Goal: Transaction & Acquisition: Purchase product/service

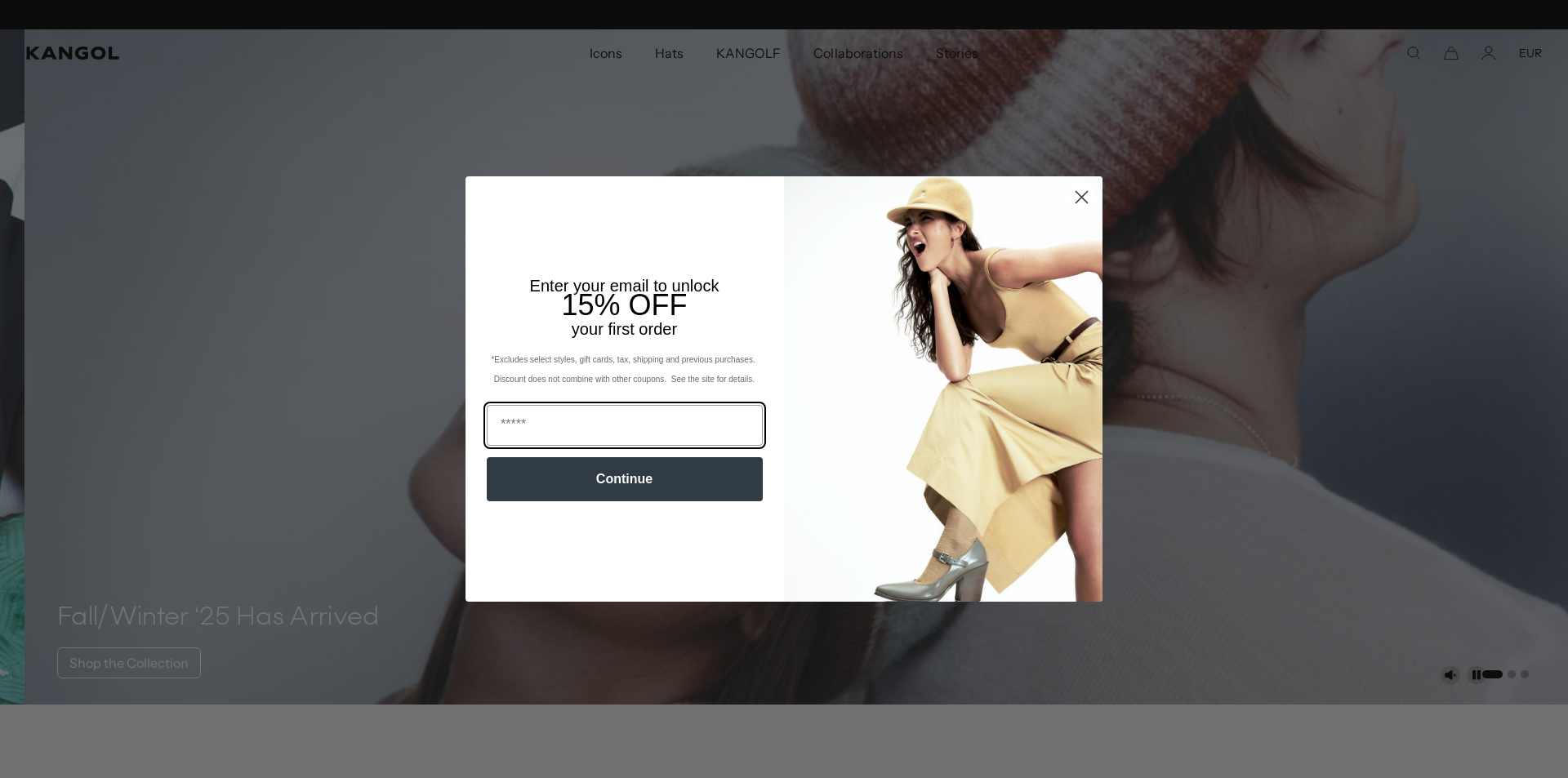
scroll to position [0, 336]
click at [1076, 194] on circle "Close dialog" at bounding box center [1081, 197] width 27 height 27
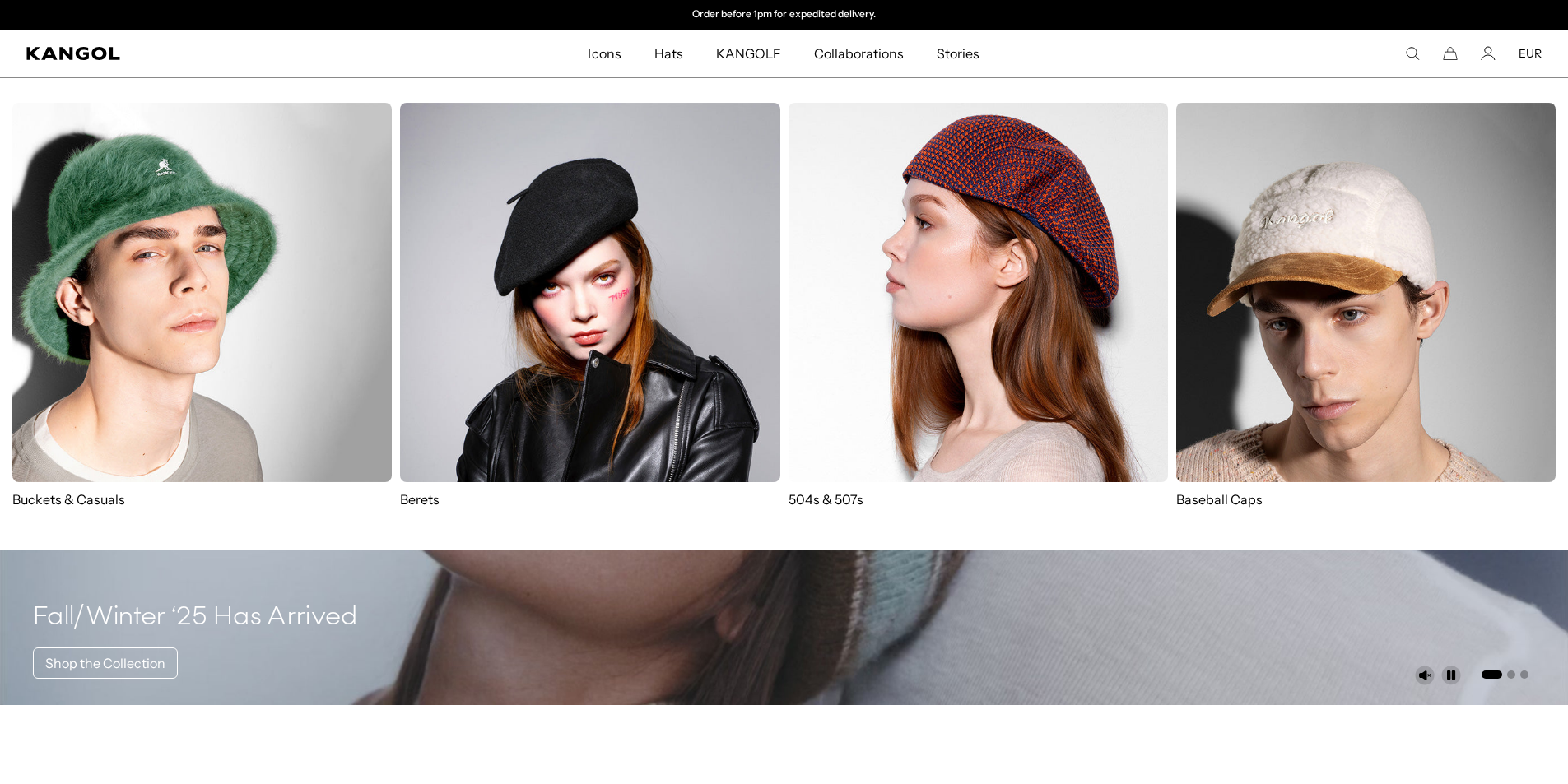
click at [931, 347] on img at bounding box center [978, 293] width 380 height 380
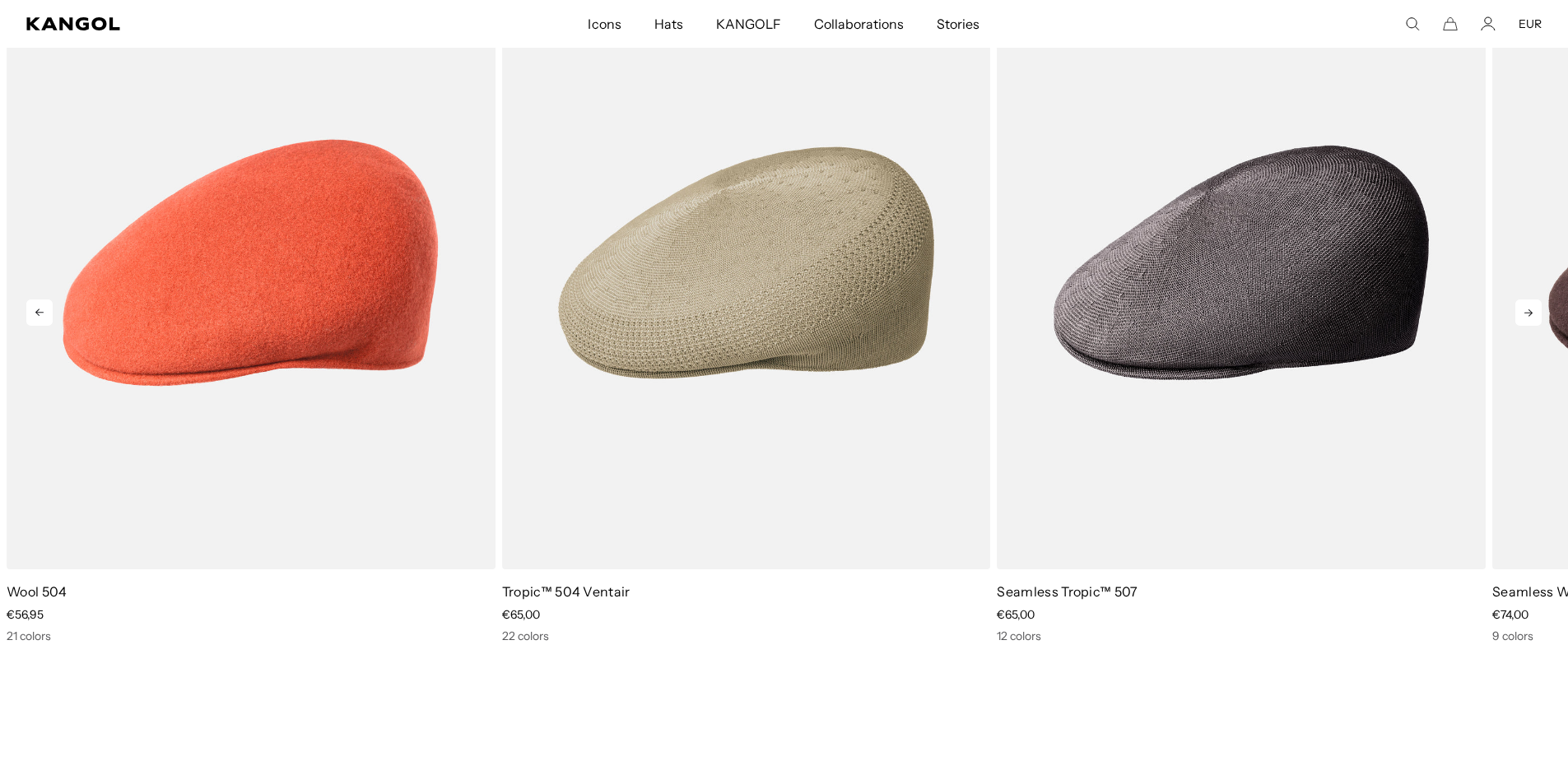
click at [1533, 313] on icon at bounding box center [1528, 313] width 27 height 27
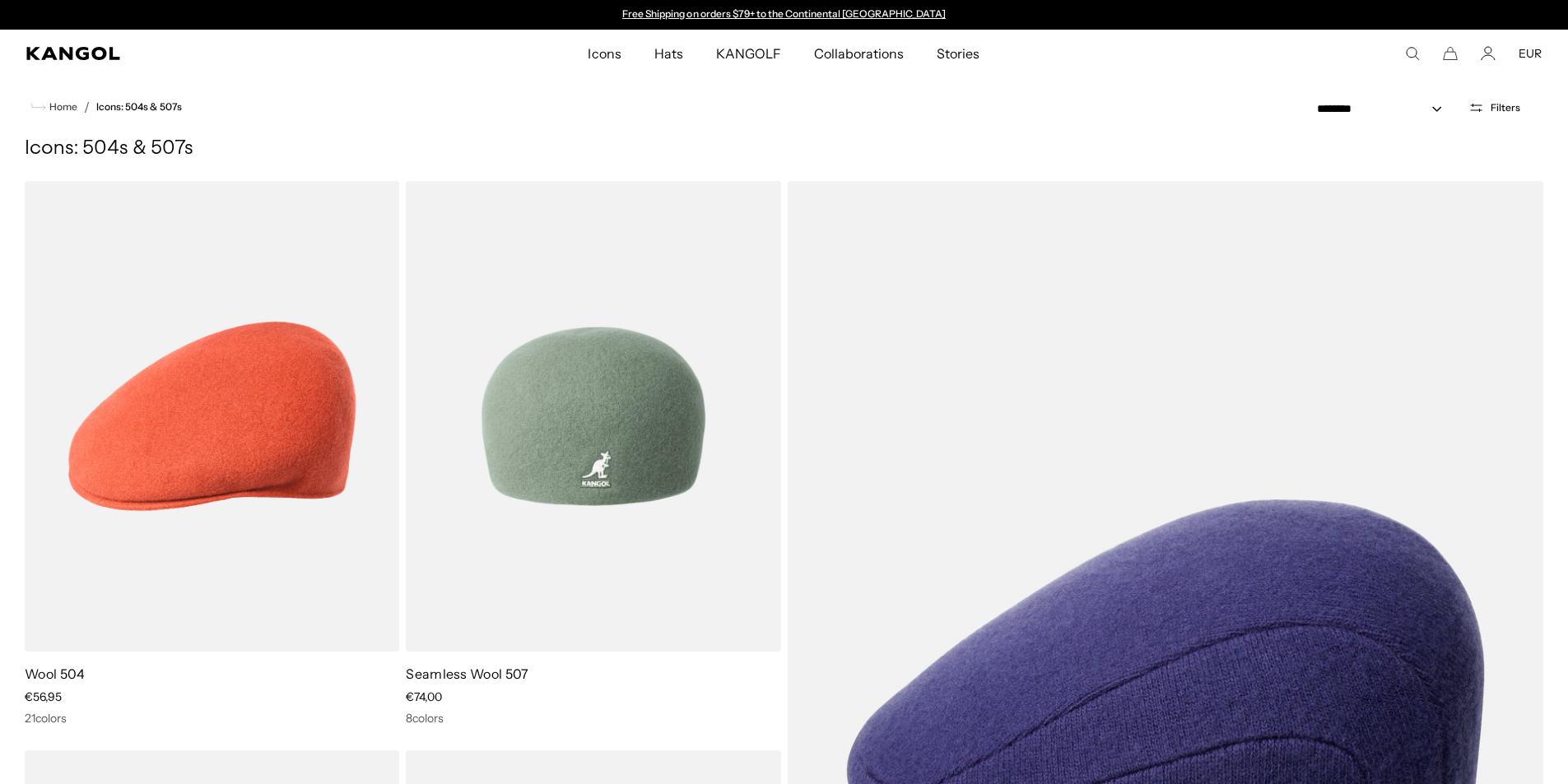
click at [558, 414] on img at bounding box center [592, 416] width 374 height 471
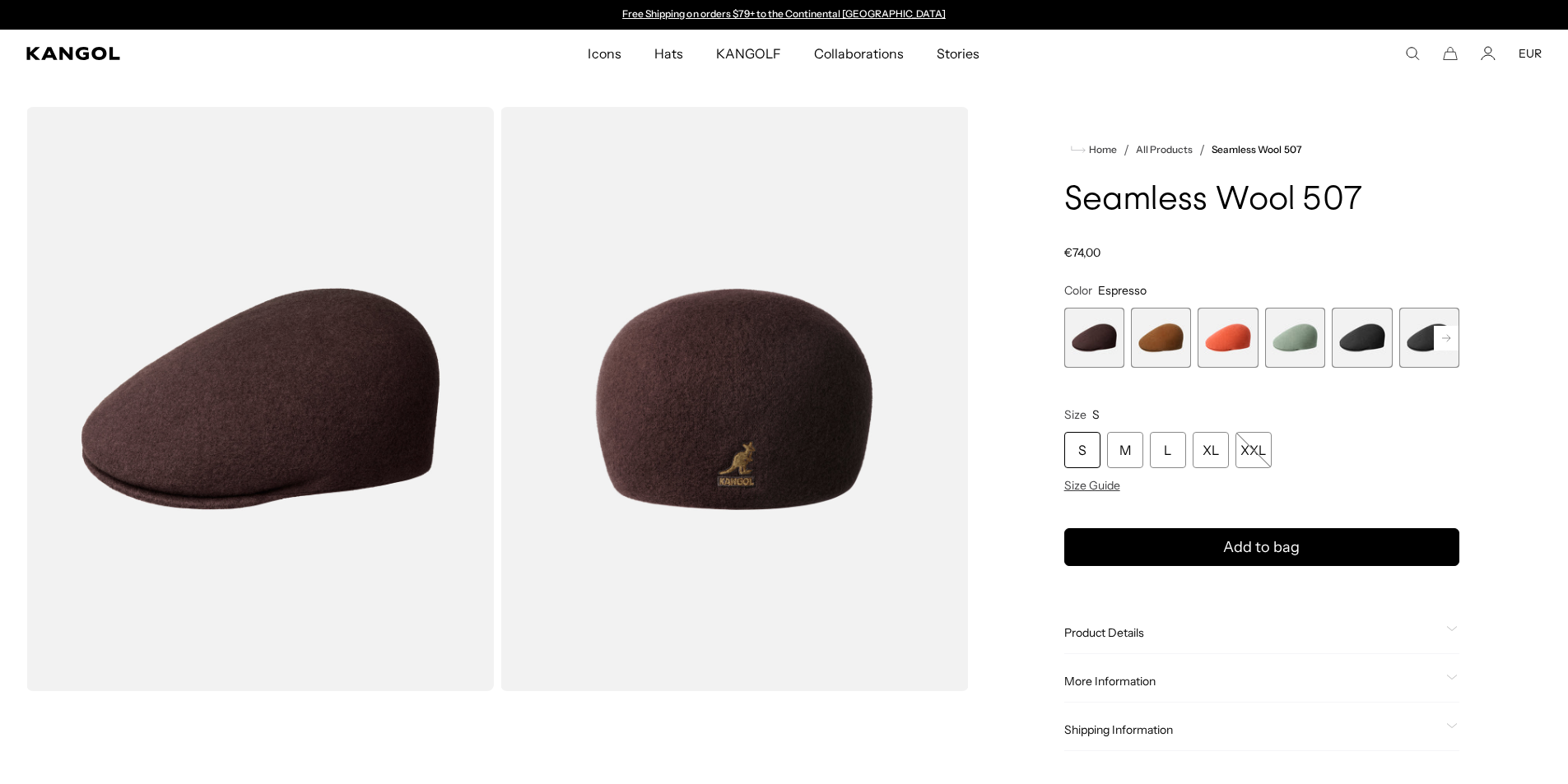
click at [1077, 332] on span "1 of 9" at bounding box center [1094, 338] width 60 height 60
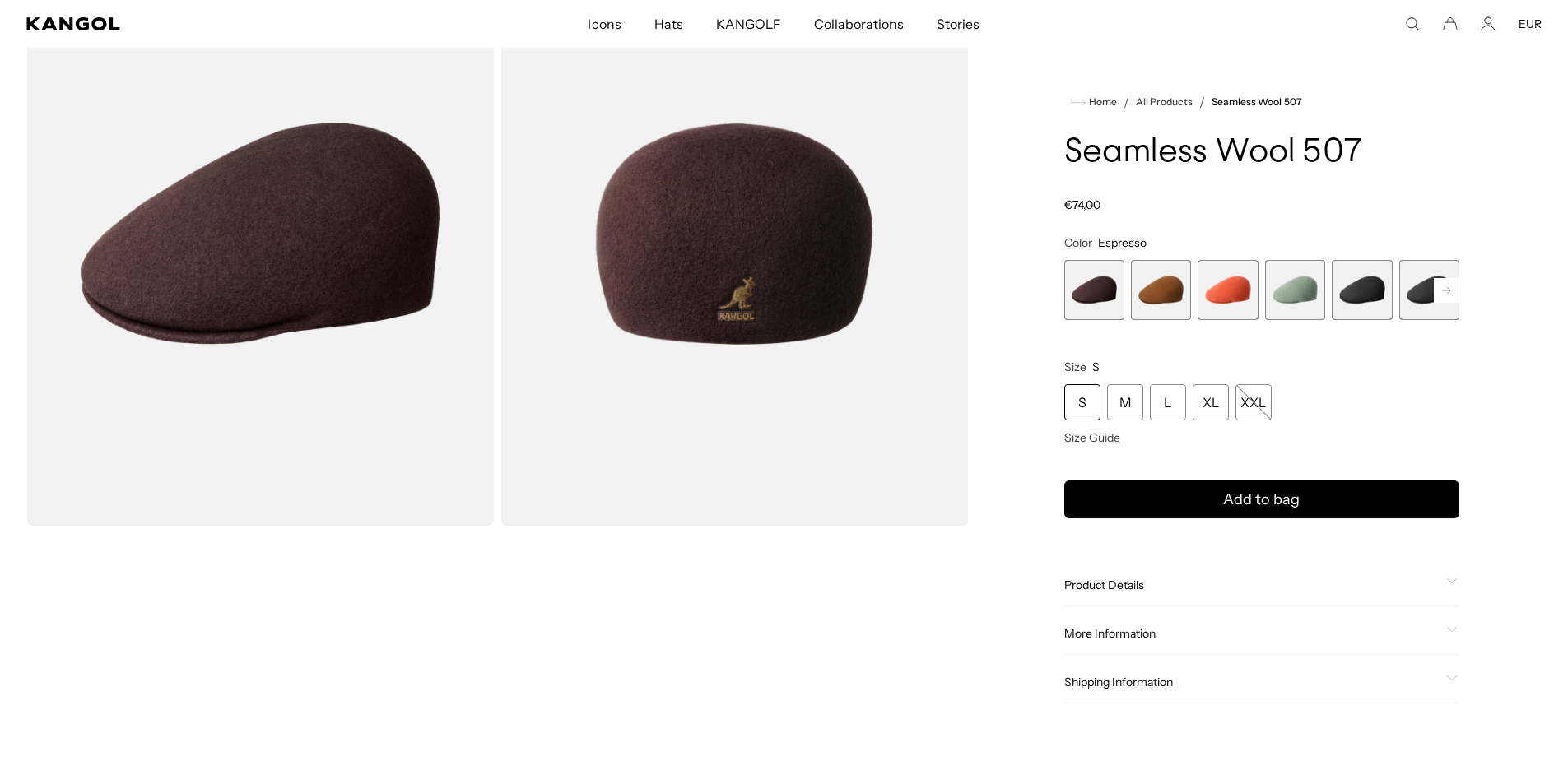
scroll to position [165, 0]
click at [1109, 289] on span "1 of 9" at bounding box center [1094, 290] width 60 height 60
click at [1436, 286] on rect at bounding box center [1446, 291] width 25 height 25
click at [1362, 291] on span "6 of 9" at bounding box center [1361, 290] width 60 height 60
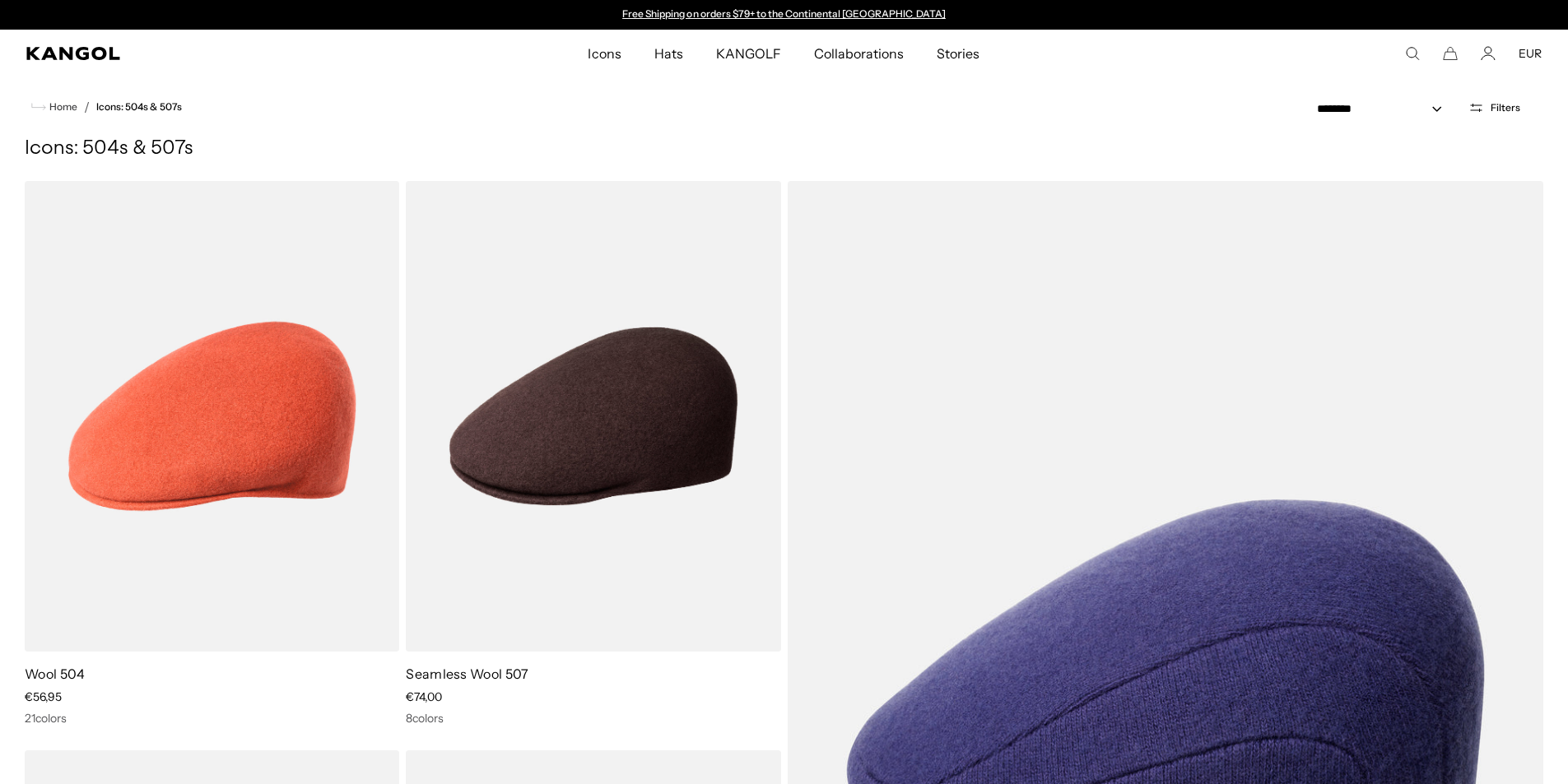
drag, startPoint x: 0, startPoint y: 0, endPoint x: 460, endPoint y: 114, distance: 473.9
click at [460, 114] on ul "Home / Icons: 504s & 507s" at bounding box center [784, 107] width 1518 height 20
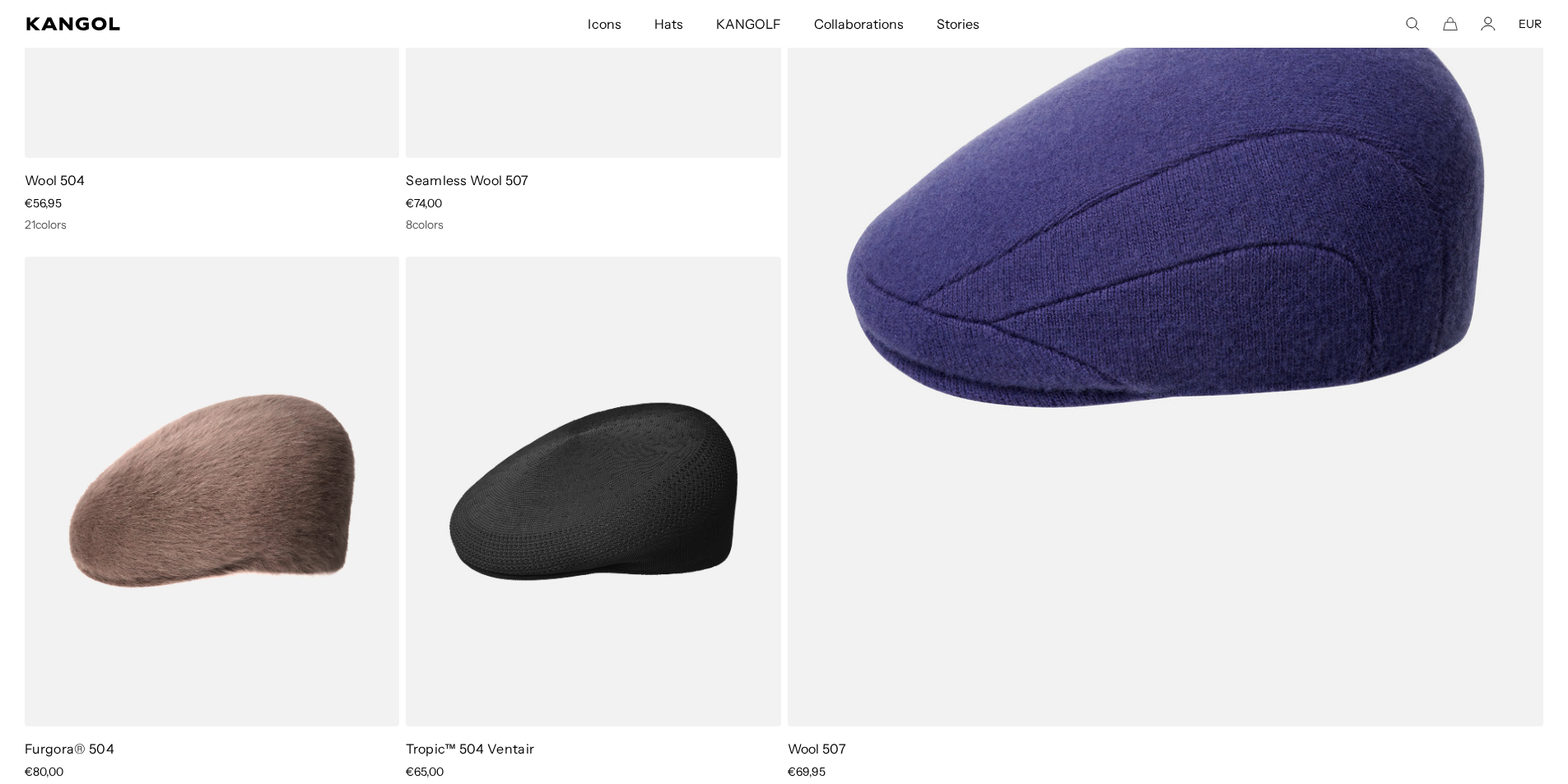
scroll to position [0, 339]
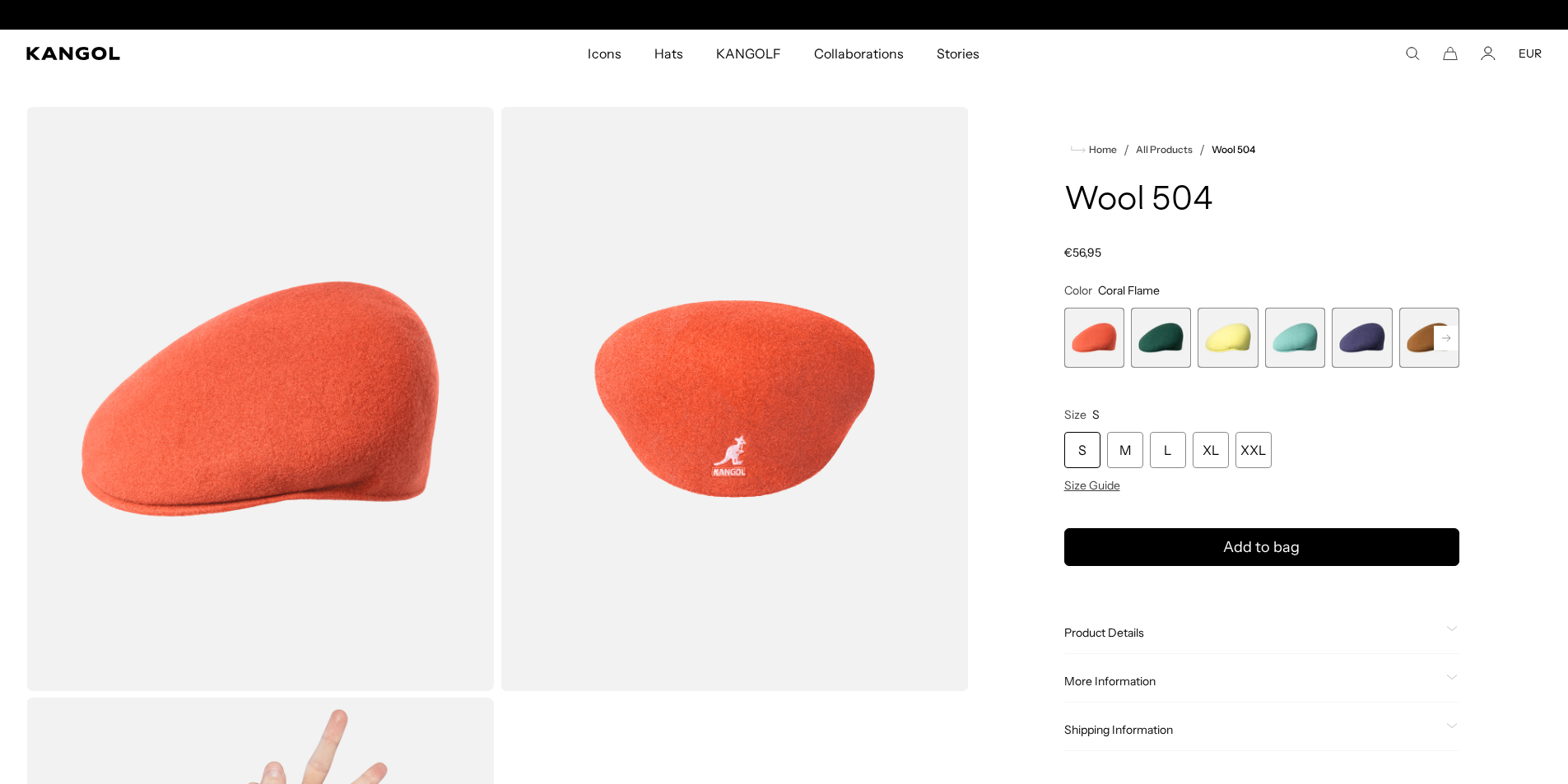
click at [1451, 335] on rect at bounding box center [1446, 338] width 25 height 25
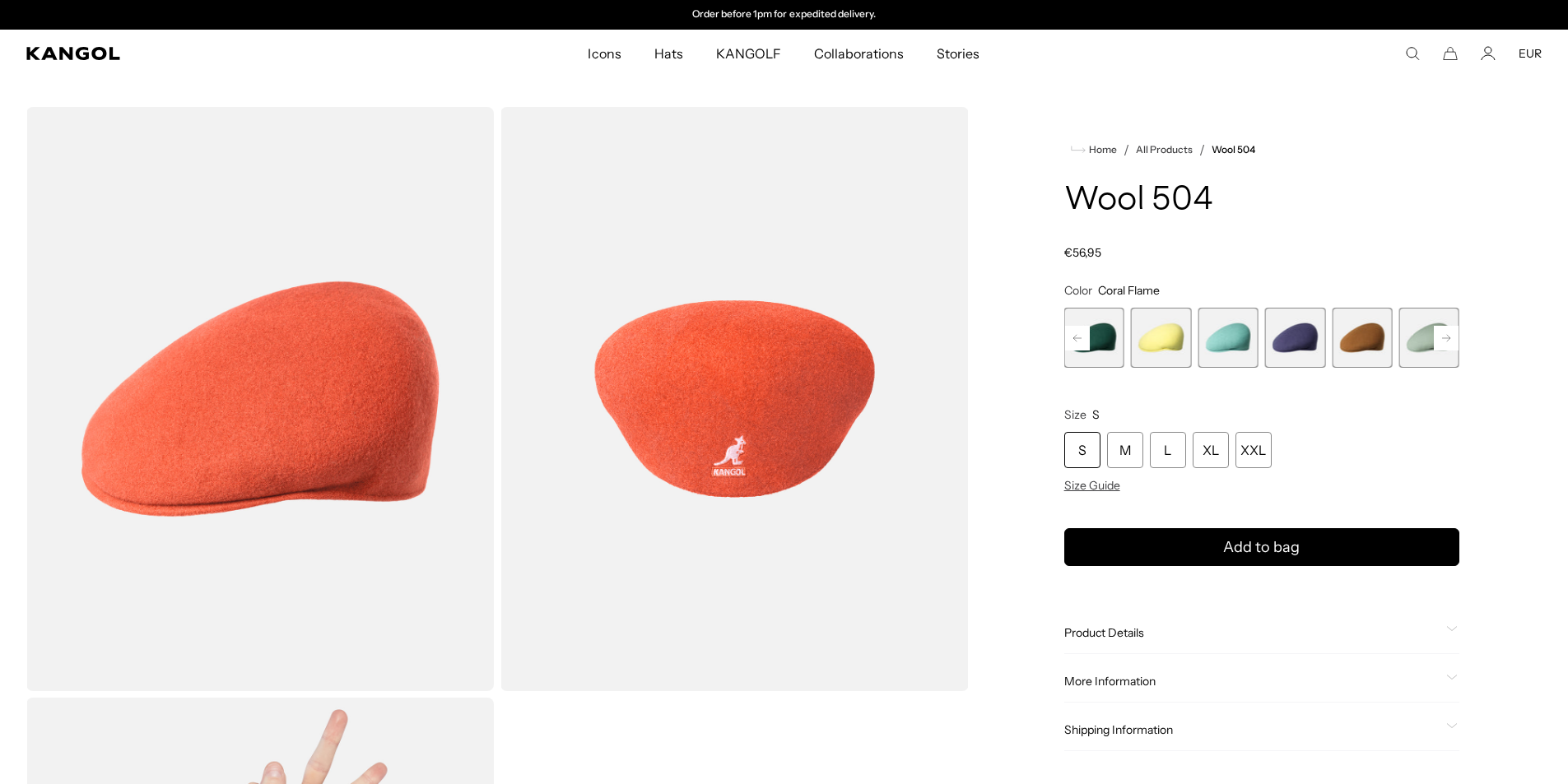
click at [1375, 333] on span "6 of 21" at bounding box center [1361, 338] width 60 height 60
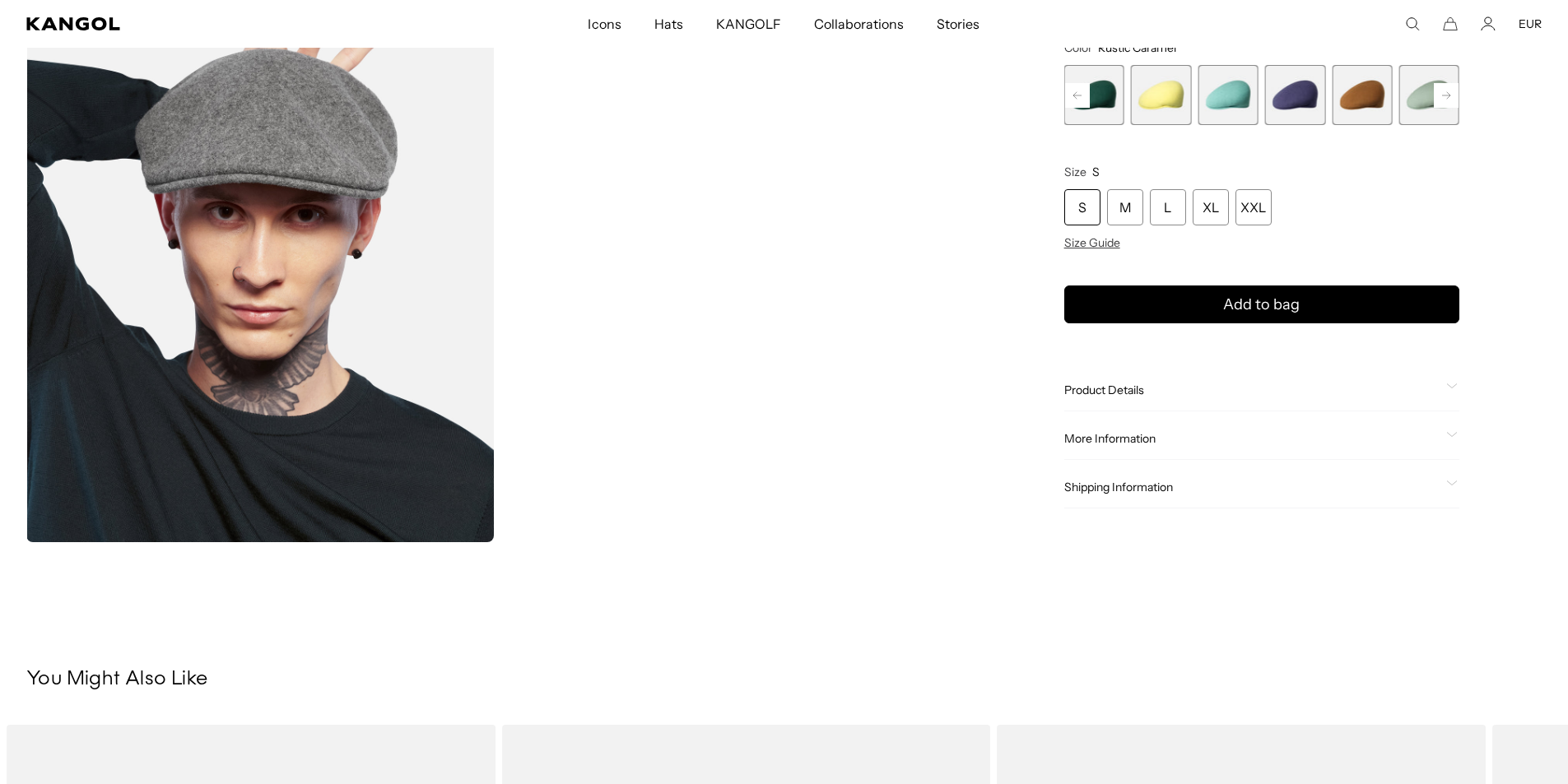
scroll to position [247, 0]
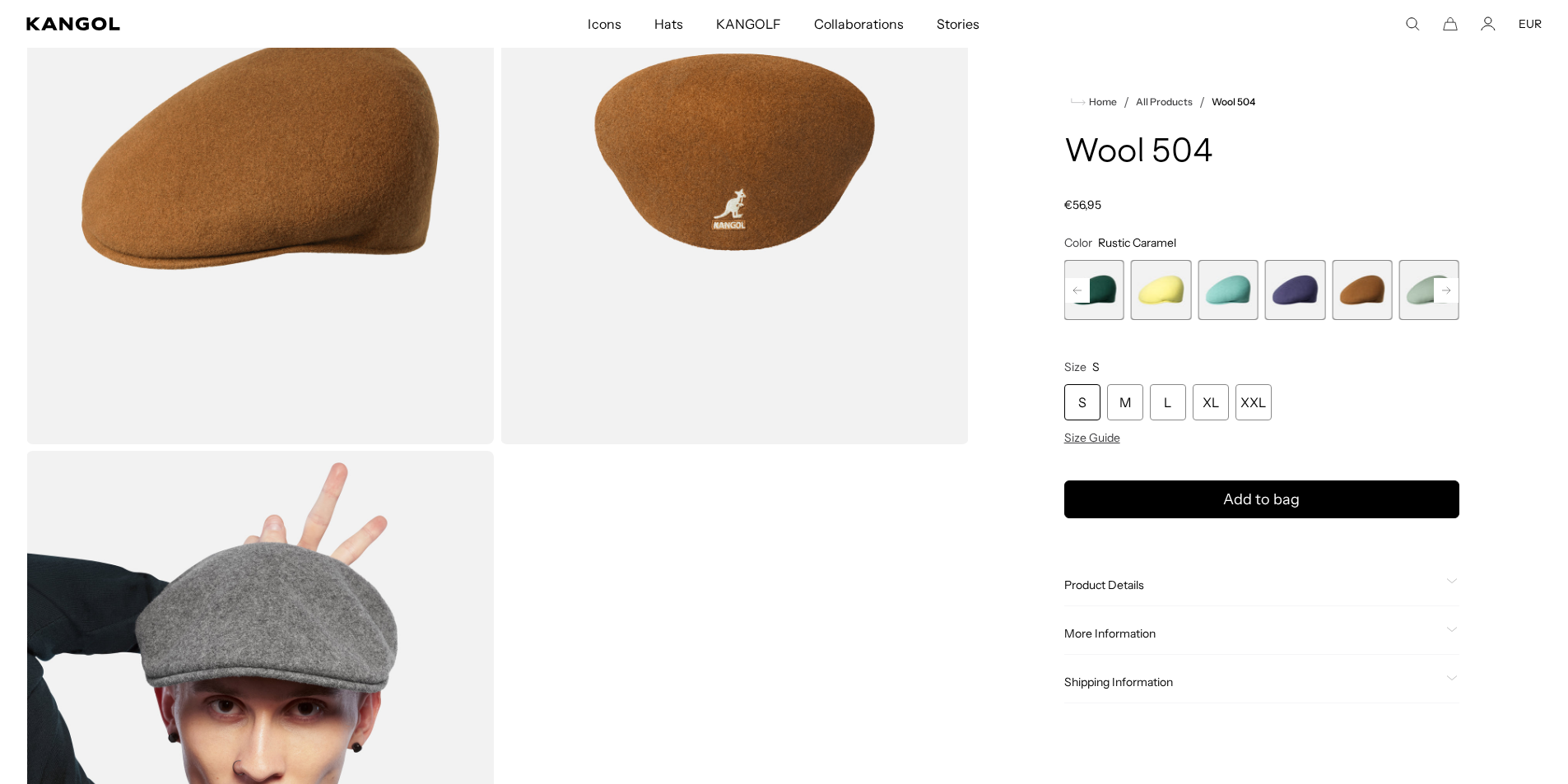
click at [1438, 289] on rect at bounding box center [1446, 291] width 25 height 25
click at [1436, 287] on rect at bounding box center [1446, 291] width 25 height 25
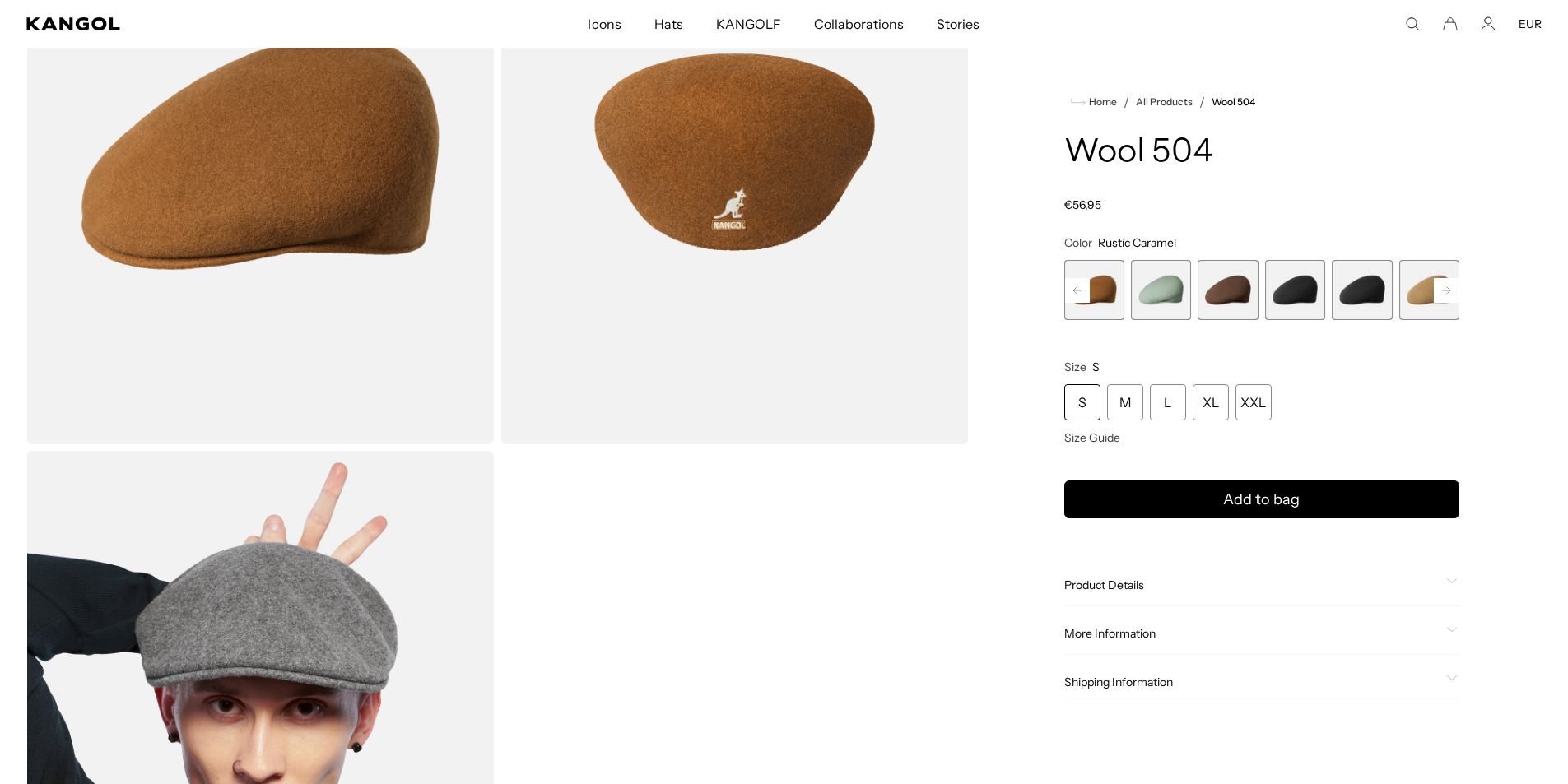
click at [1377, 287] on span "10 of 21" at bounding box center [1361, 290] width 60 height 60
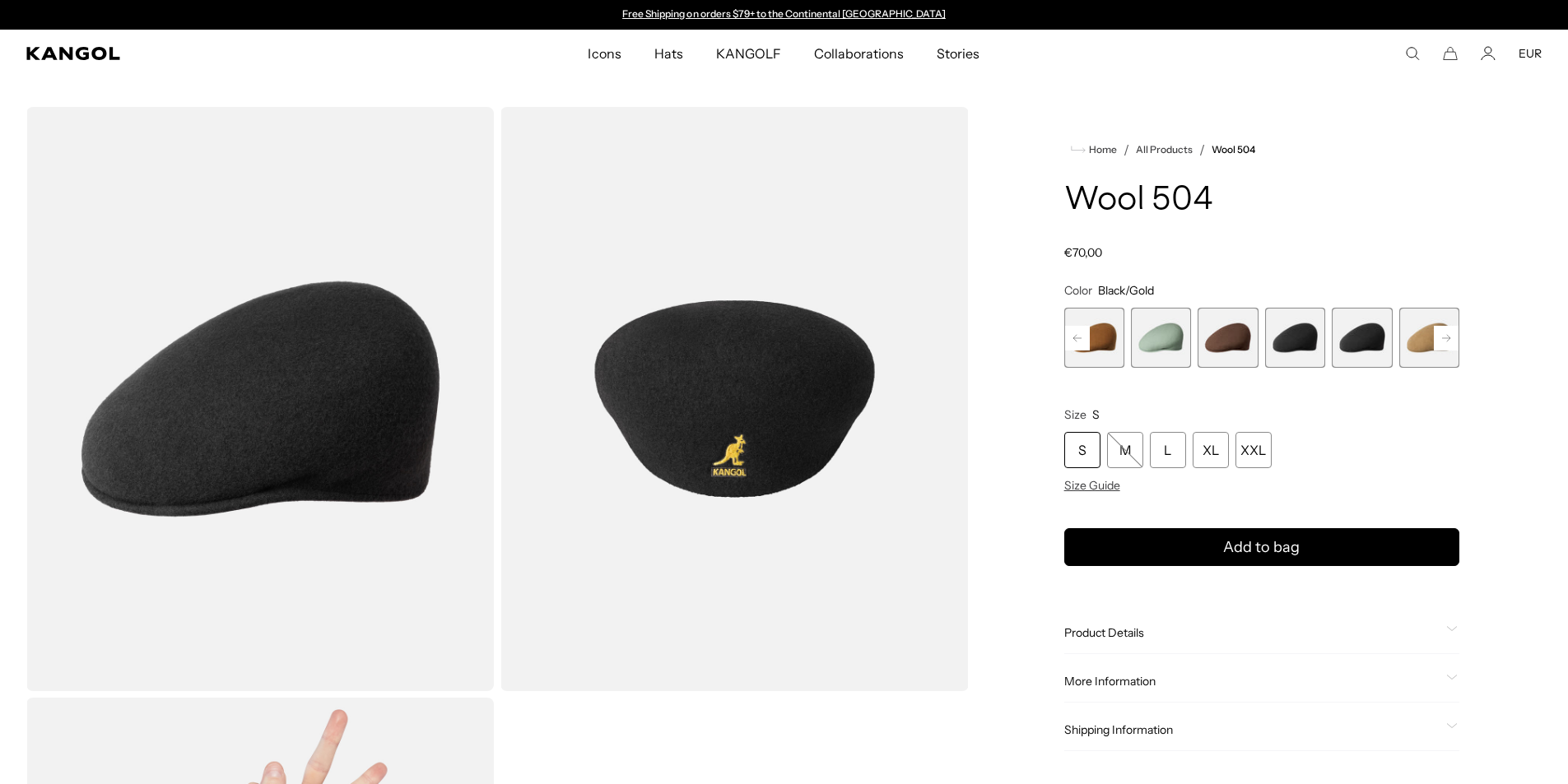
click at [1453, 341] on rect at bounding box center [1446, 338] width 25 height 25
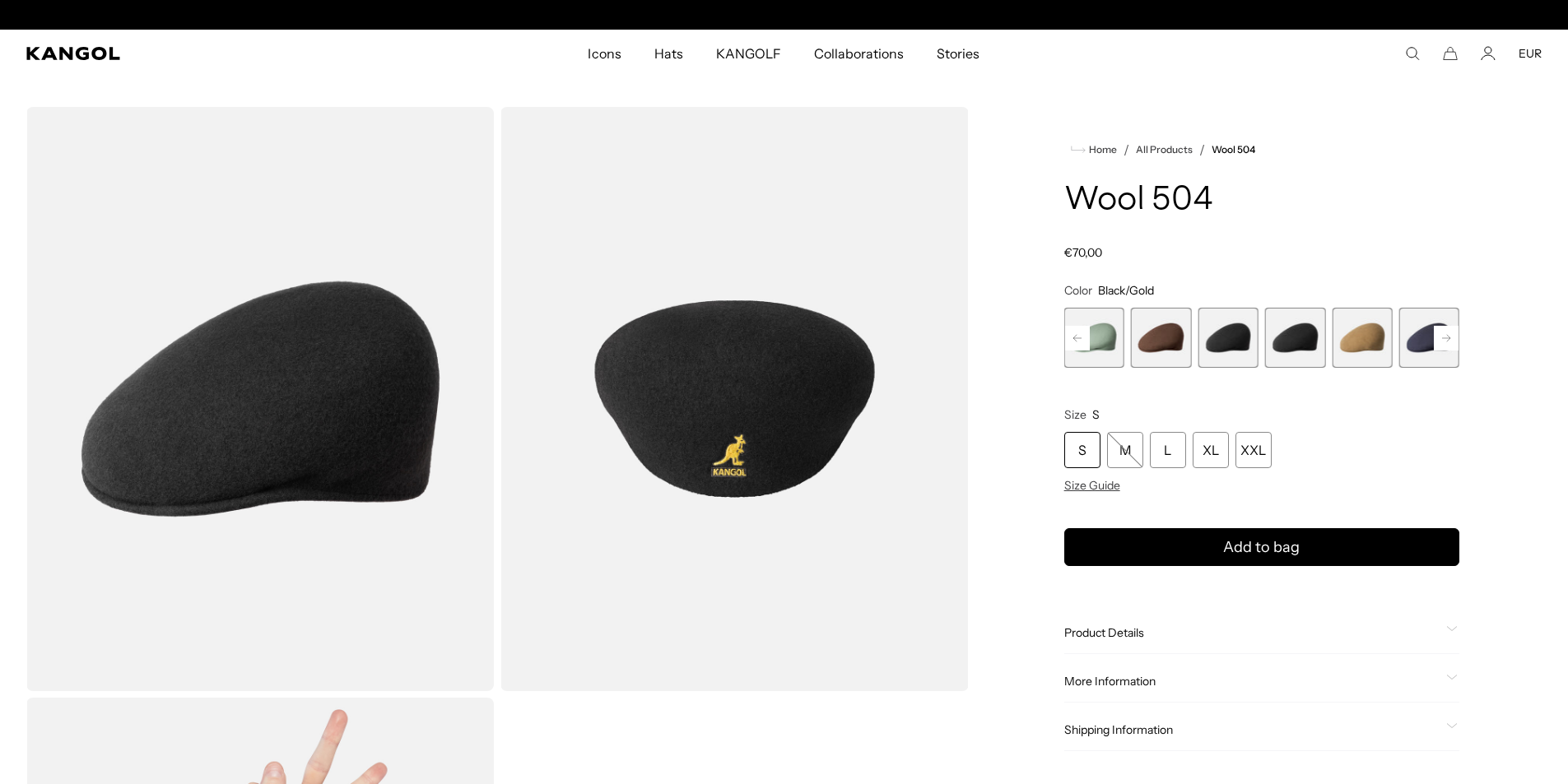
scroll to position [0, 339]
click at [1453, 341] on rect at bounding box center [1446, 338] width 25 height 25
click at [1446, 341] on rect at bounding box center [1446, 338] width 25 height 25
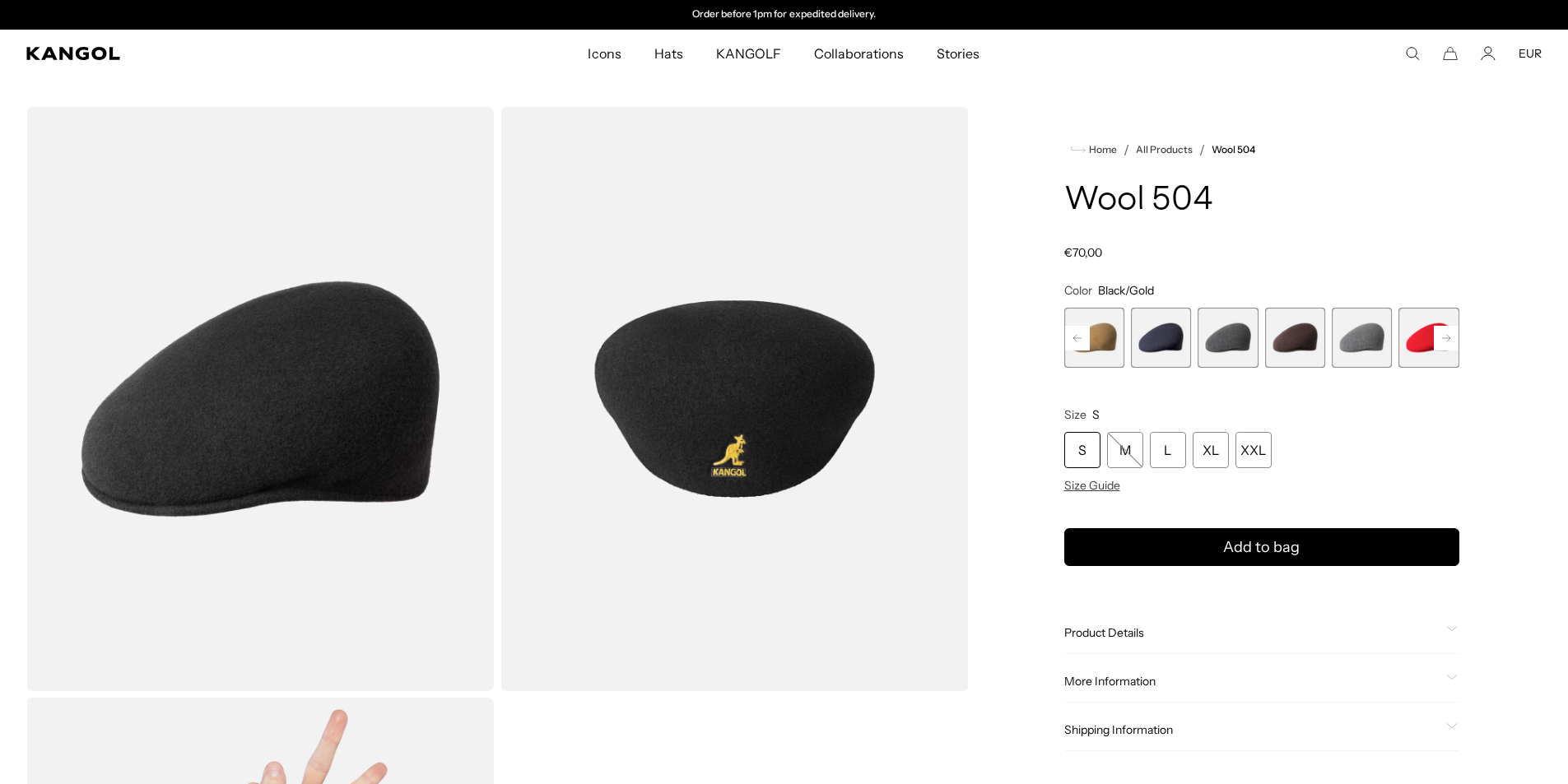
click at [1446, 341] on rect at bounding box center [1446, 338] width 25 height 25
click at [1283, 334] on span "17 of 21" at bounding box center [1295, 338] width 60 height 60
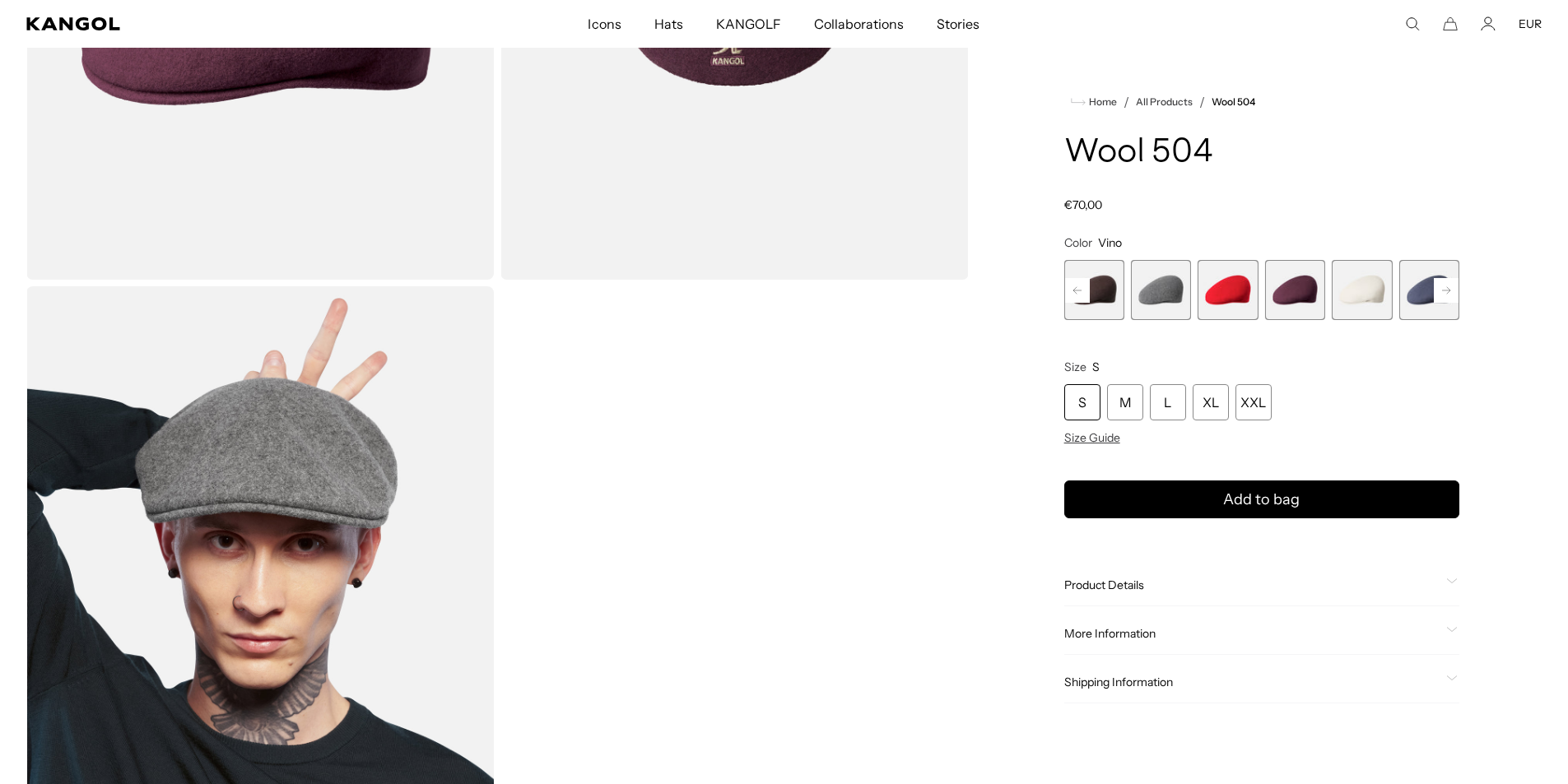
scroll to position [0, 339]
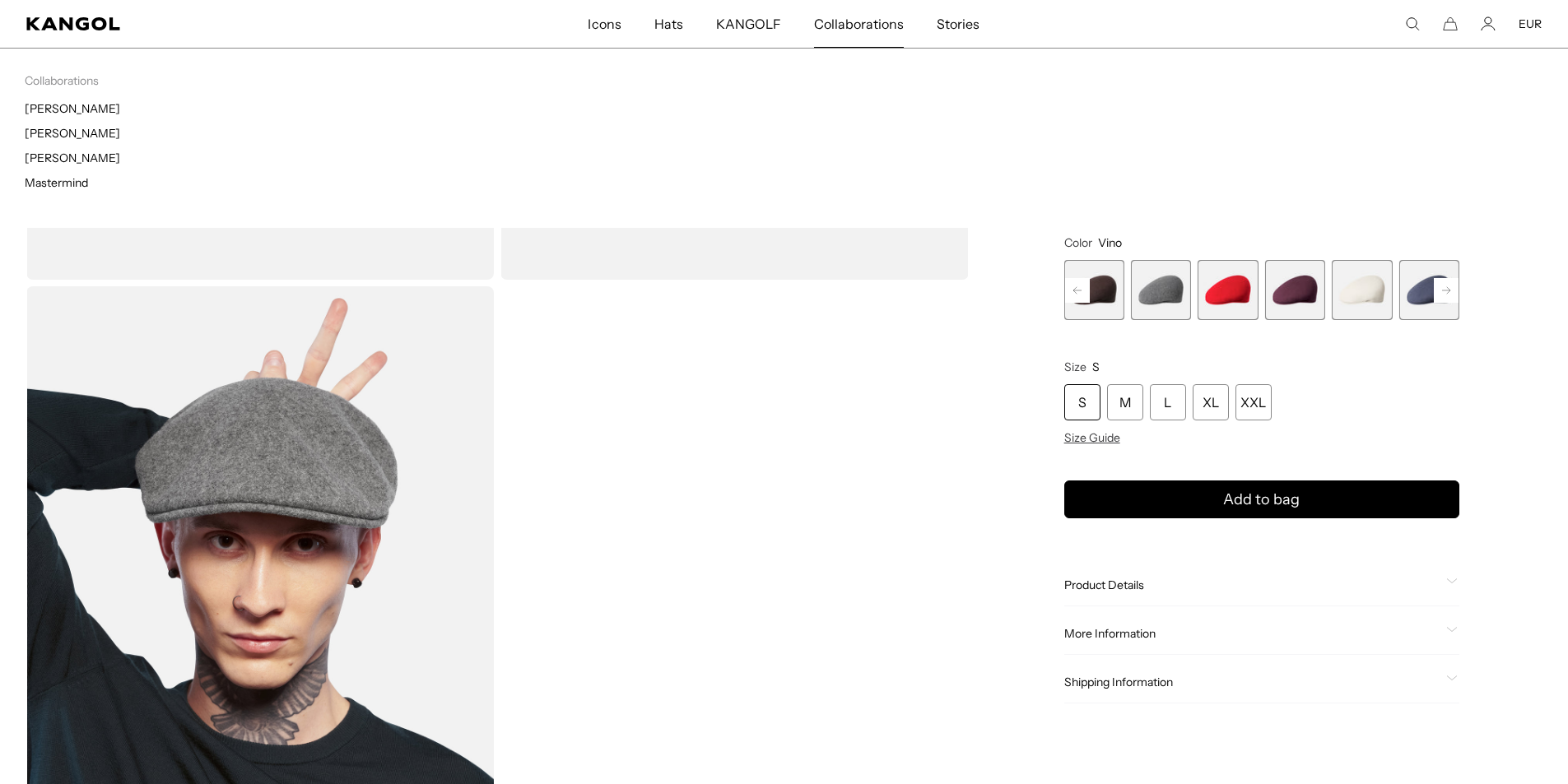
click at [857, 34] on span "Collaborations" at bounding box center [858, 24] width 90 height 48
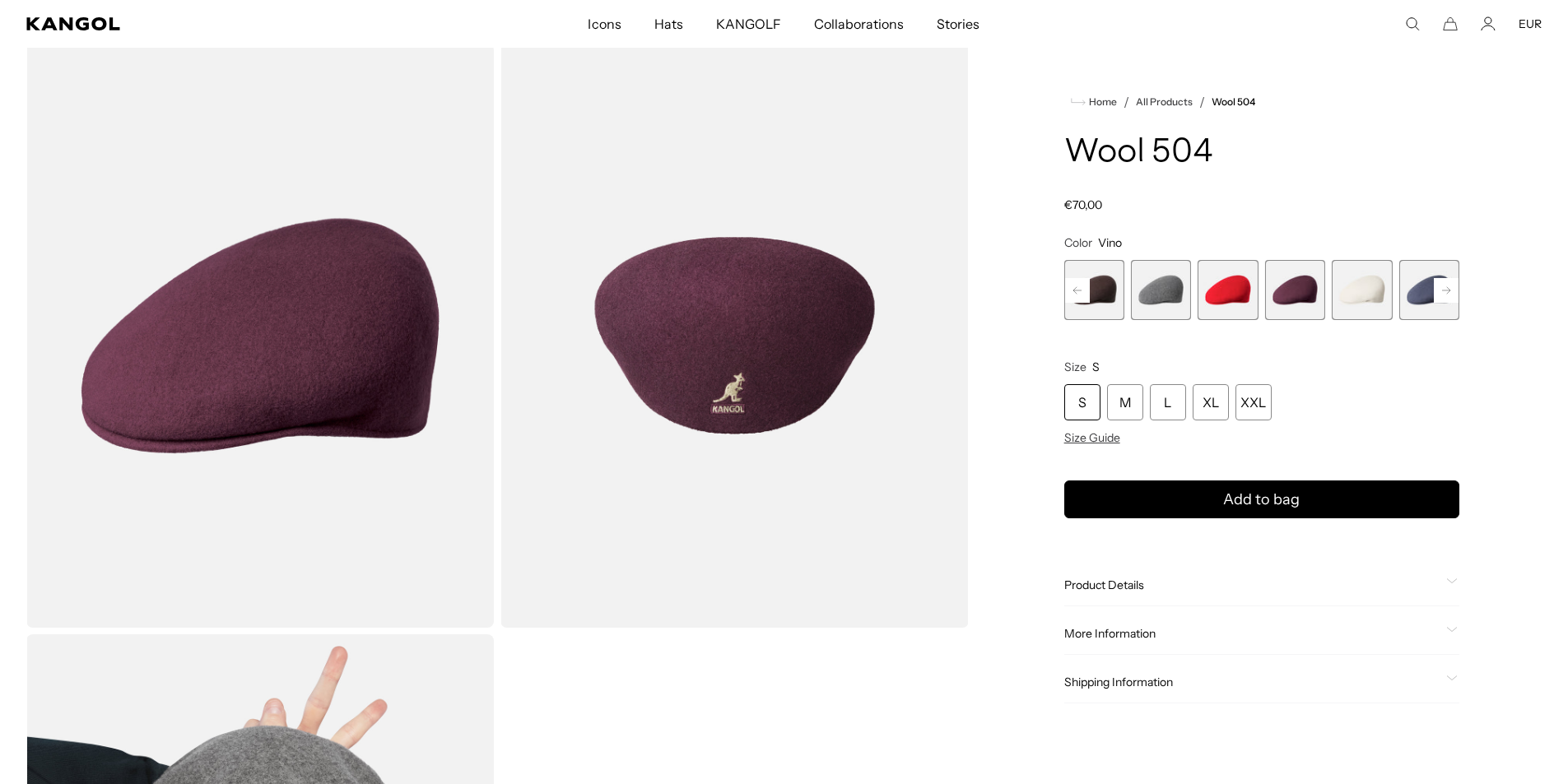
scroll to position [0, 339]
